Goal: Answer question/provide support: Share knowledge or assist other users

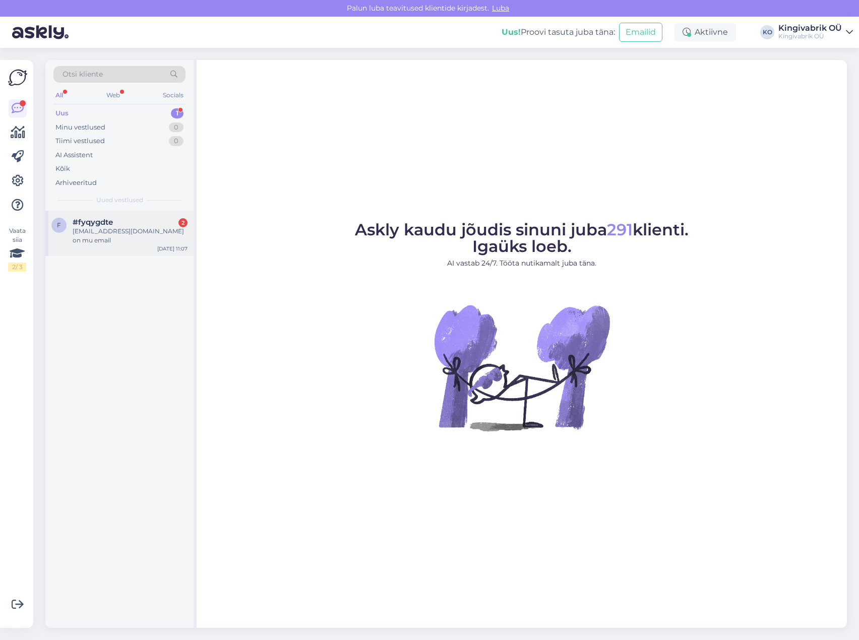
click at [89, 230] on div "[EMAIL_ADDRESS][DOMAIN_NAME] on mu email" at bounding box center [130, 236] width 115 height 18
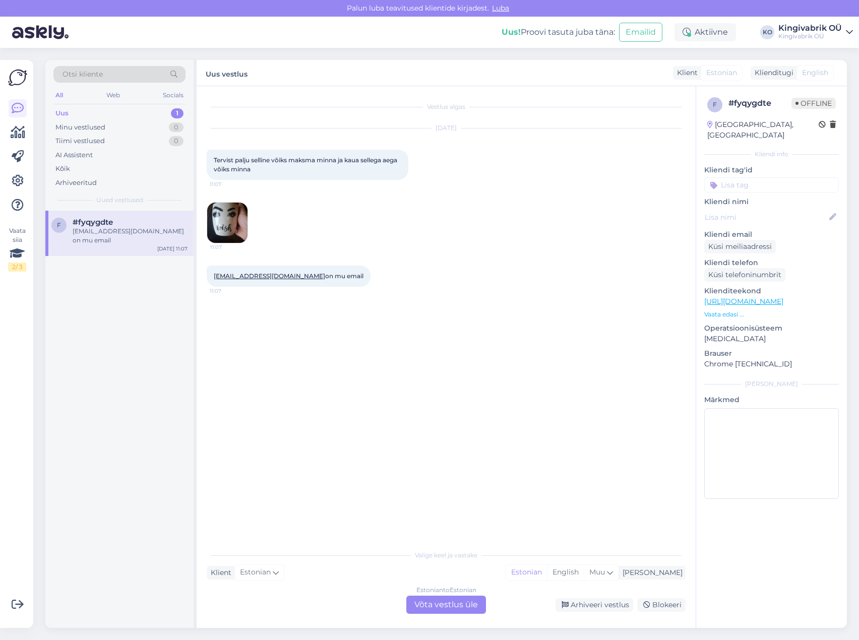
click at [233, 222] on img at bounding box center [227, 223] width 40 height 40
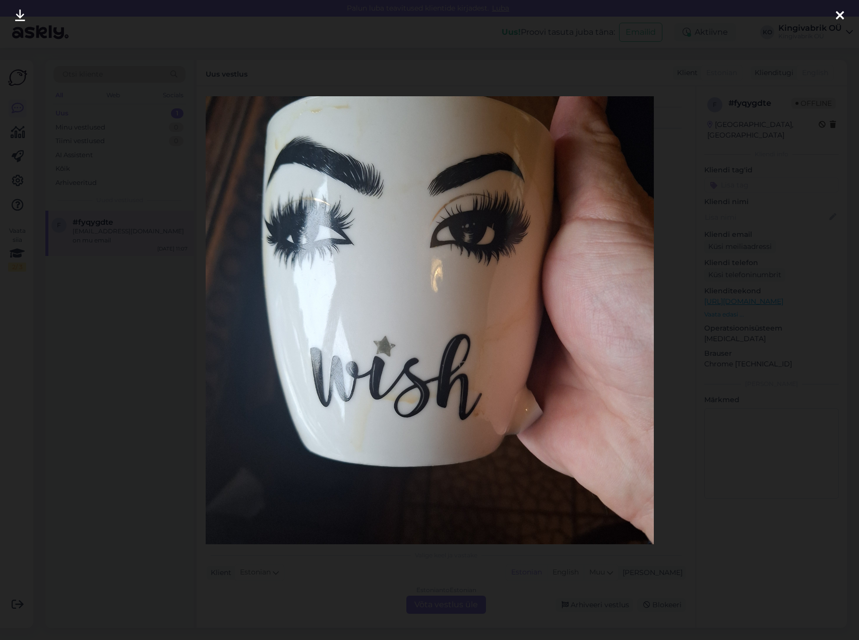
click at [754, 223] on div at bounding box center [429, 320] width 859 height 640
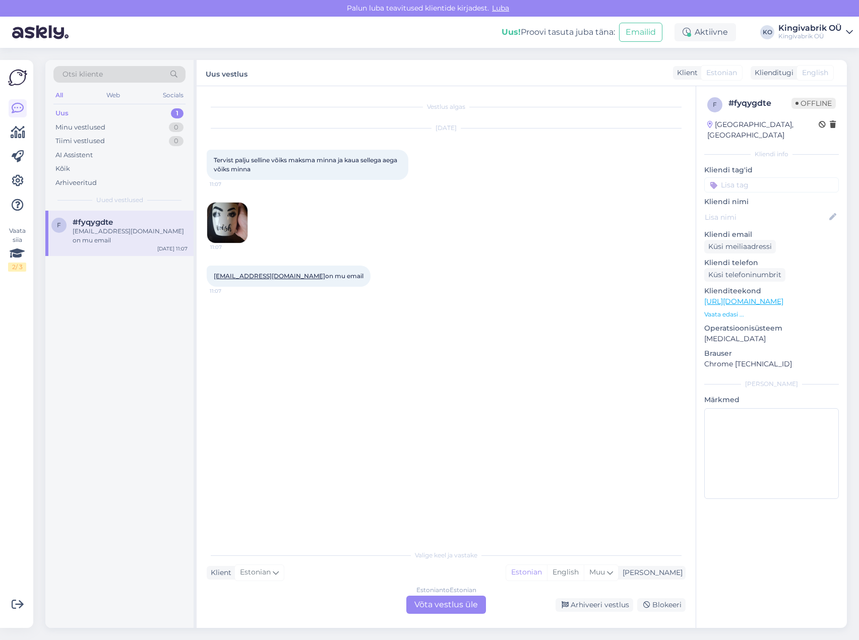
click at [457, 604] on div "Estonian to Estonian Võta vestlus üle" at bounding box center [446, 605] width 80 height 18
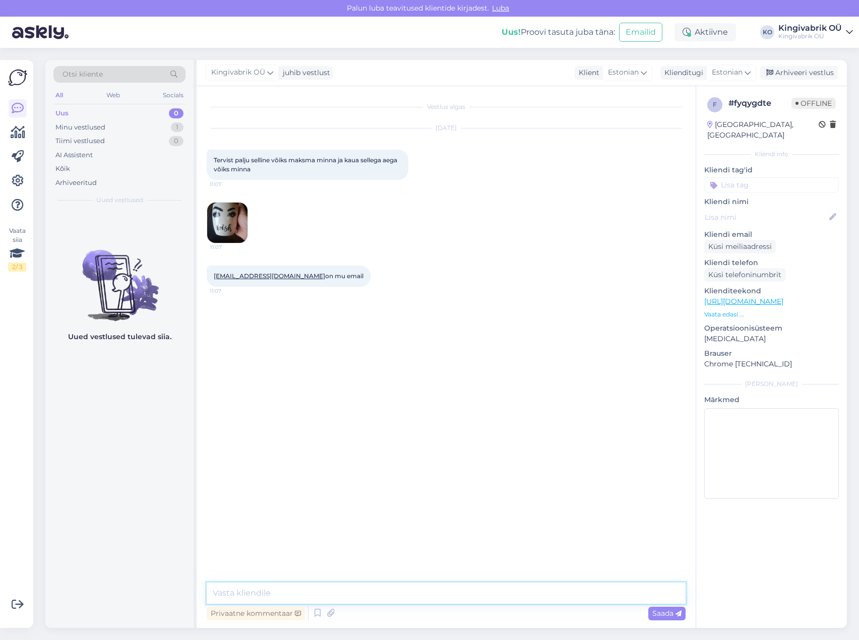
click at [310, 593] on textarea at bounding box center [446, 593] width 479 height 21
type textarea "Tere!"
drag, startPoint x: 312, startPoint y: 277, endPoint x: 212, endPoint y: 275, distance: 100.3
click at [212, 275] on div "[EMAIL_ADDRESS][DOMAIN_NAME] on mu email 11:07" at bounding box center [289, 276] width 164 height 21
copy span "[EMAIL_ADDRESS][DOMAIN_NAME]"
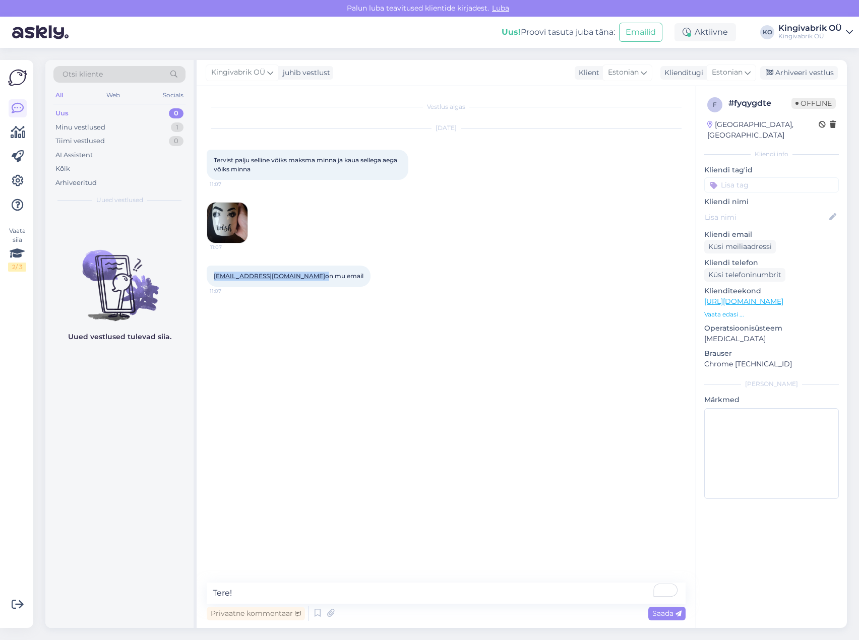
click at [215, 216] on img at bounding box center [227, 223] width 40 height 40
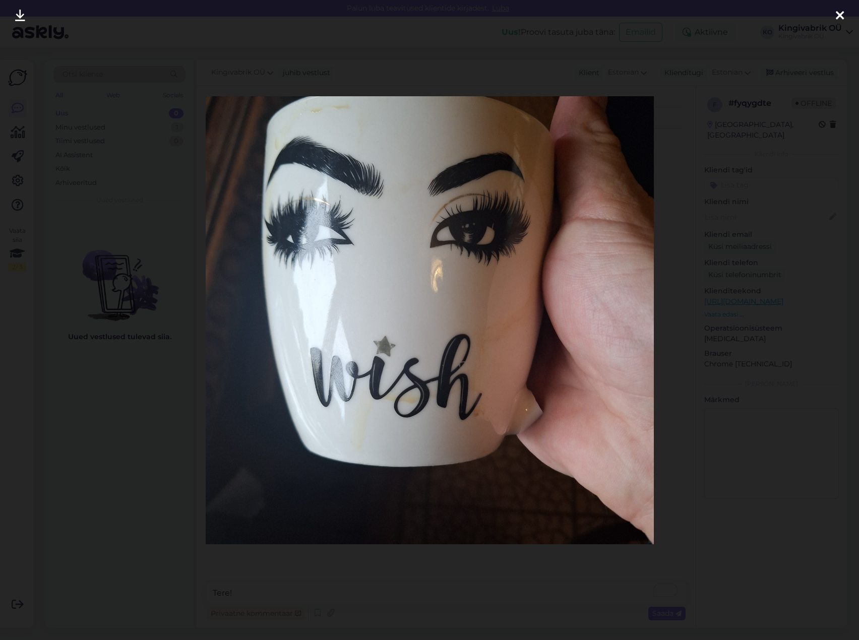
click at [756, 277] on div at bounding box center [429, 320] width 859 height 640
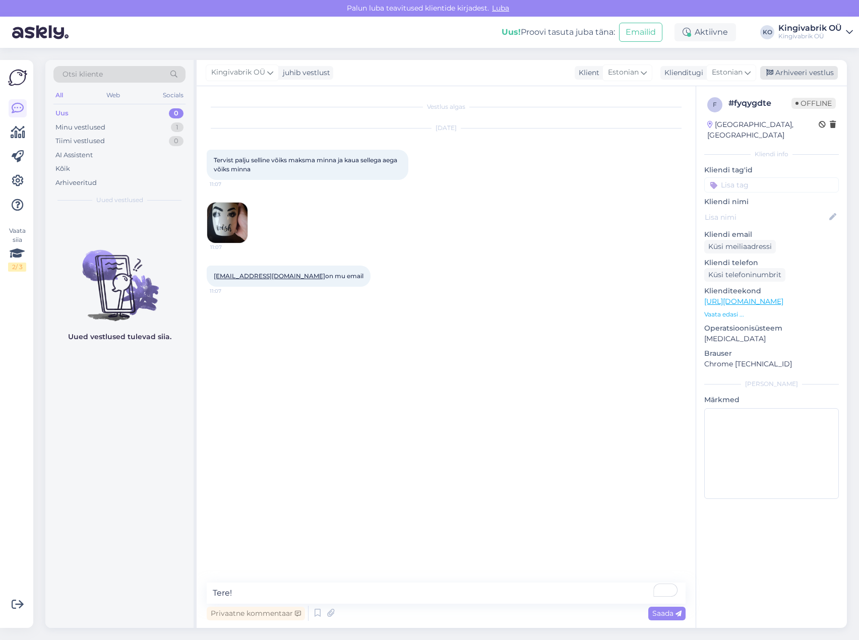
click at [803, 70] on div "Arhiveeri vestlus" at bounding box center [799, 73] width 78 height 14
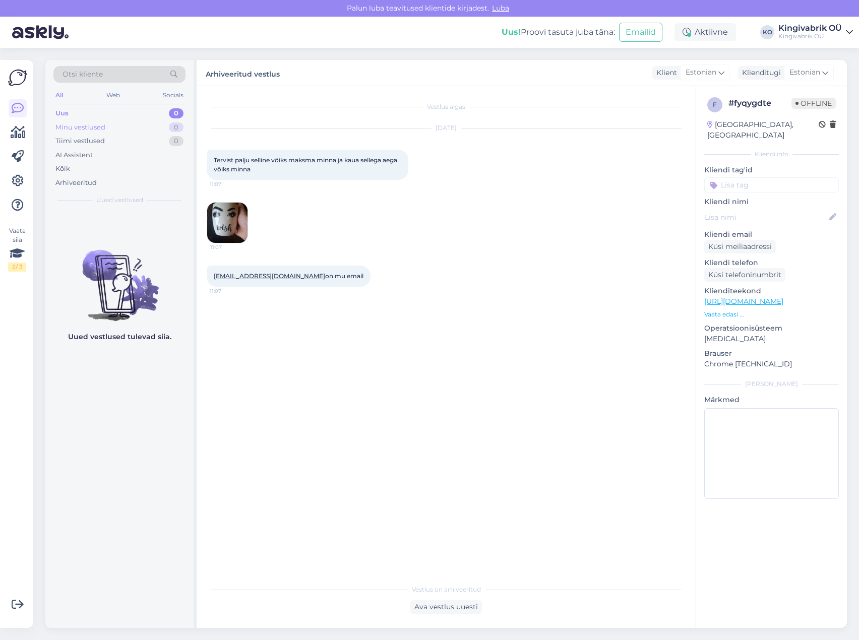
click at [118, 133] on div "Minu vestlused 0" at bounding box center [119, 127] width 132 height 14
click at [77, 139] on div "Tiimi vestlused" at bounding box center [79, 141] width 49 height 10
